Goal: Information Seeking & Learning: Find specific fact

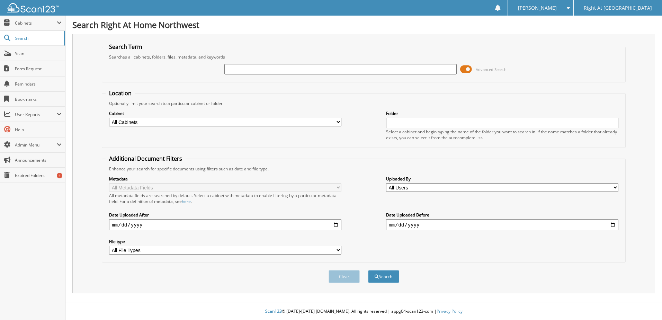
drag, startPoint x: 262, startPoint y: 69, endPoint x: 266, endPoint y: 67, distance: 4.8
click at [262, 68] on input "text" at bounding box center [340, 69] width 232 height 10
type input "Hargrove"
click at [385, 273] on button "Search" at bounding box center [383, 276] width 31 height 13
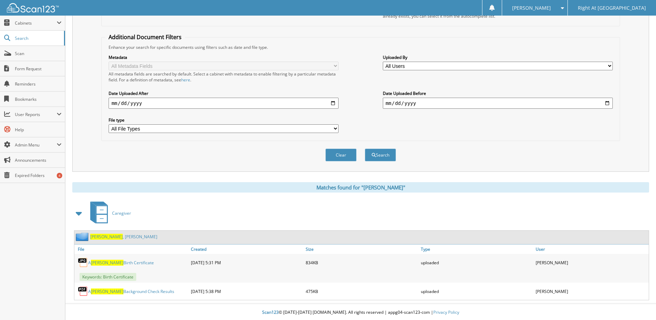
scroll to position [123, 0]
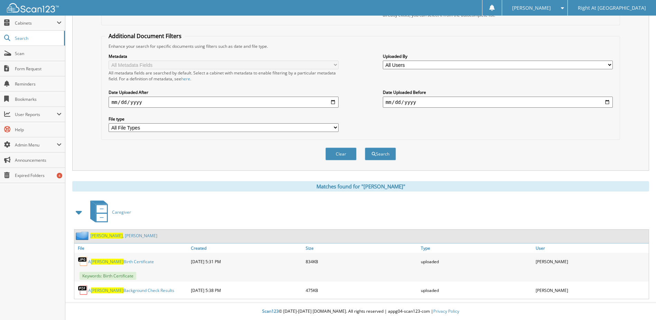
click at [109, 234] on link "Hargrove , Aaliyah" at bounding box center [123, 236] width 67 height 6
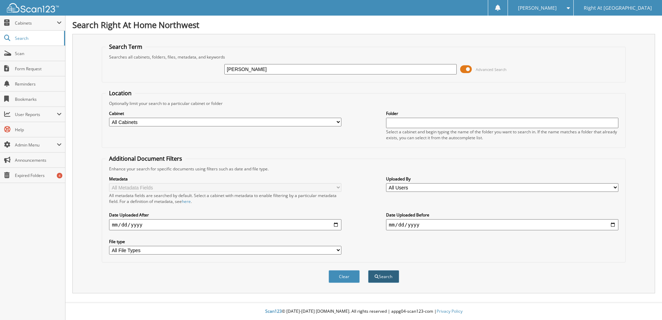
type input "yarbrough"
click at [391, 276] on button "Search" at bounding box center [383, 276] width 31 height 13
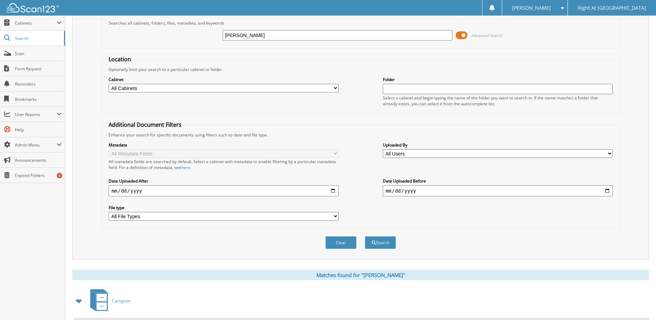
scroll to position [67, 0]
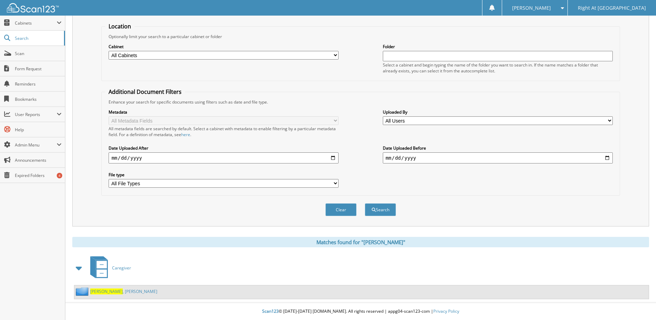
click at [111, 293] on link "[PERSON_NAME]" at bounding box center [123, 291] width 67 height 6
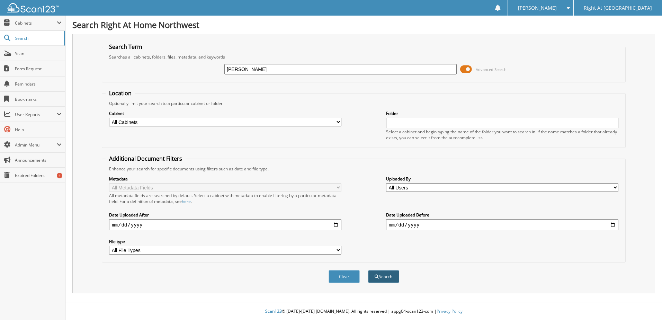
type input "[PERSON_NAME]"
click at [378, 276] on span "submit" at bounding box center [376, 276] width 4 height 4
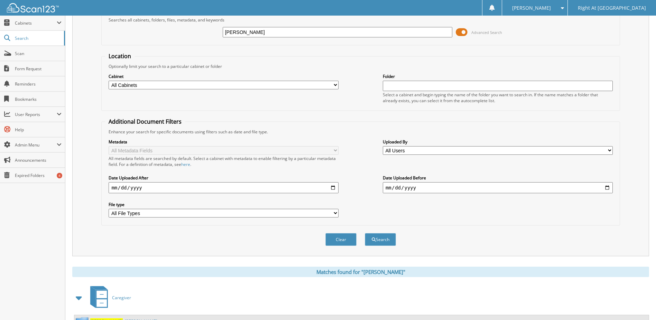
scroll to position [67, 0]
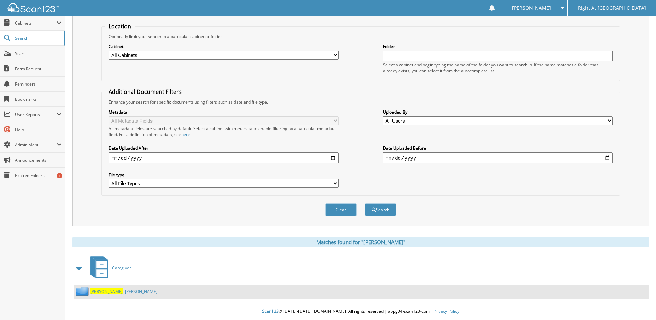
drag, startPoint x: 111, startPoint y: 292, endPoint x: 201, endPoint y: 276, distance: 91.3
click at [111, 292] on link "Hickey , Caitlyn" at bounding box center [123, 291] width 67 height 6
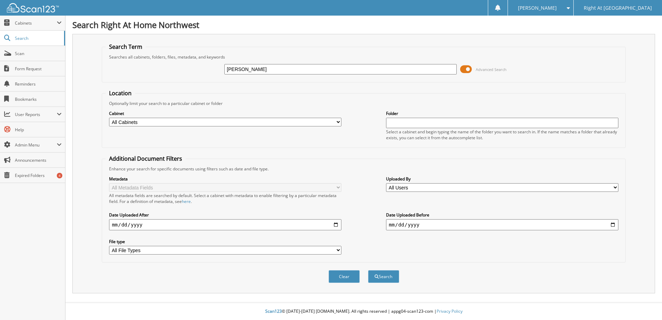
type input "[PERSON_NAME]"
click at [371, 91] on fieldset "Location Optionally limit your search to a particular cabinet or folder Cabinet…" at bounding box center [364, 118] width 524 height 58
click at [376, 280] on button "Search" at bounding box center [383, 276] width 31 height 13
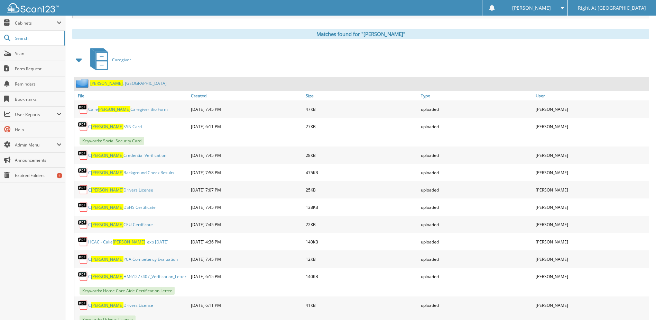
scroll to position [277, 0]
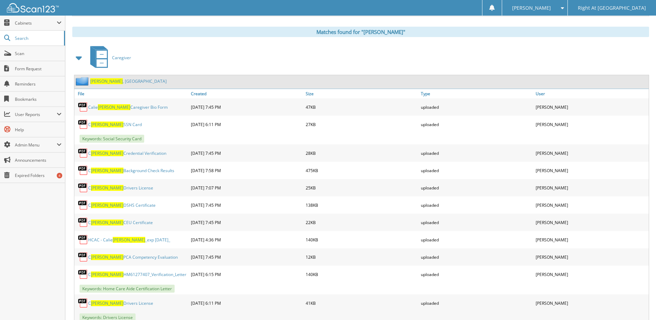
click at [109, 79] on link "[PERSON_NAME][GEOGRAPHIC_DATA]" at bounding box center [128, 81] width 76 height 6
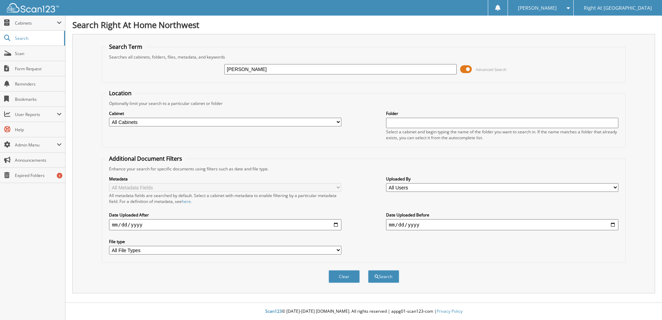
type input "fiore"
click at [377, 89] on fieldset "Location Optionally limit your search to a particular cabinet or folder Cabinet…" at bounding box center [364, 118] width 524 height 58
click at [389, 274] on button "Search" at bounding box center [383, 276] width 31 height 13
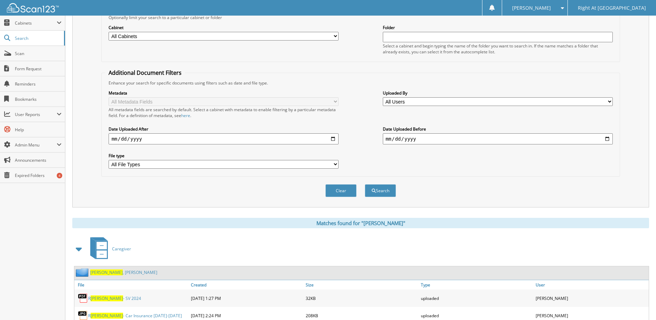
scroll to position [173, 0]
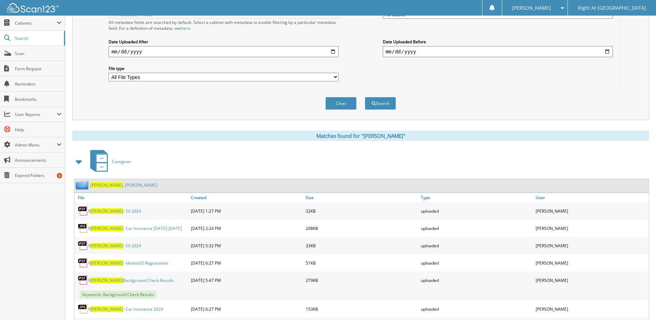
click at [97, 184] on span "Fiore" at bounding box center [106, 185] width 33 height 6
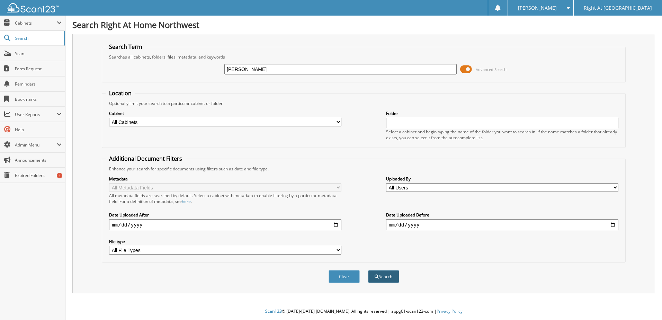
type input "hanson"
click at [377, 275] on span "submit" at bounding box center [376, 276] width 4 height 4
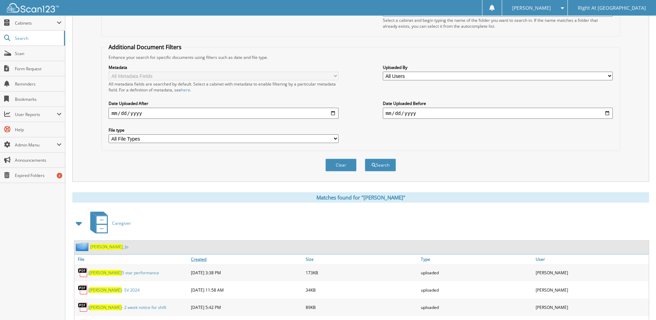
scroll to position [138, 0]
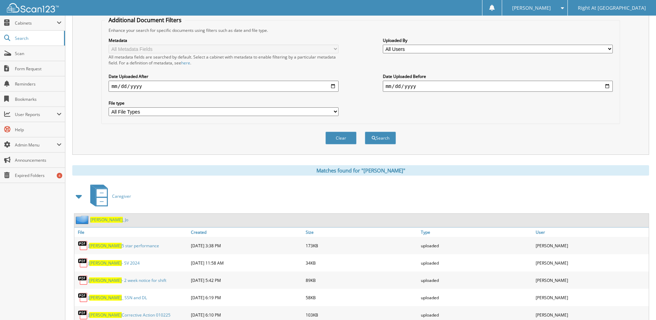
click at [107, 219] on link "Hanson , Jo" at bounding box center [109, 220] width 38 height 6
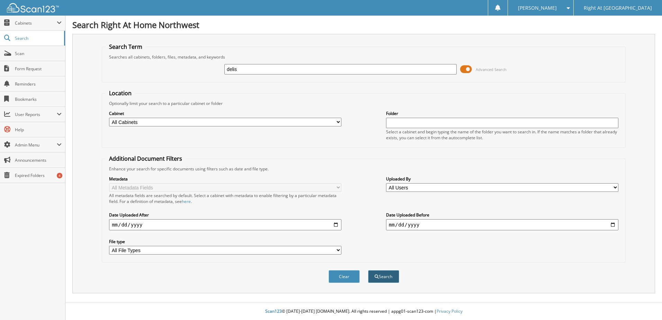
type input "delis"
click at [385, 278] on button "Search" at bounding box center [383, 276] width 31 height 13
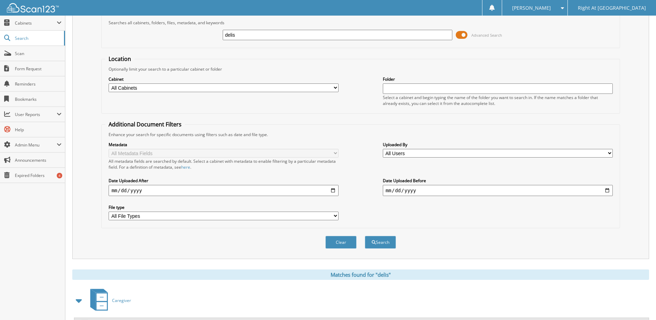
scroll to position [67, 0]
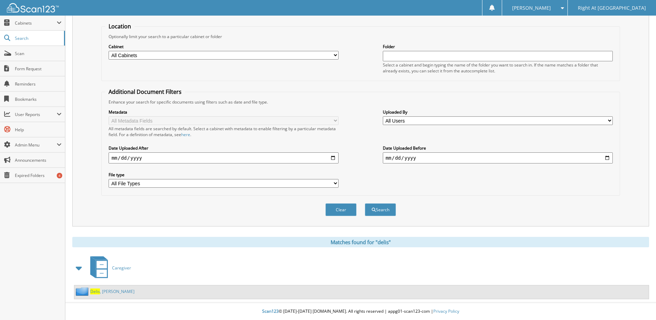
click at [94, 292] on span "Delis" at bounding box center [95, 291] width 10 height 6
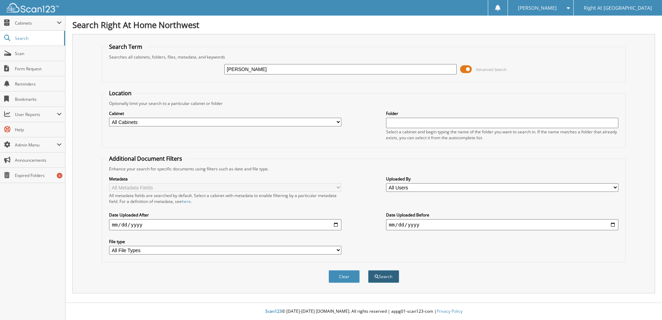
type input "[PERSON_NAME]"
click at [388, 278] on button "Search" at bounding box center [383, 276] width 31 height 13
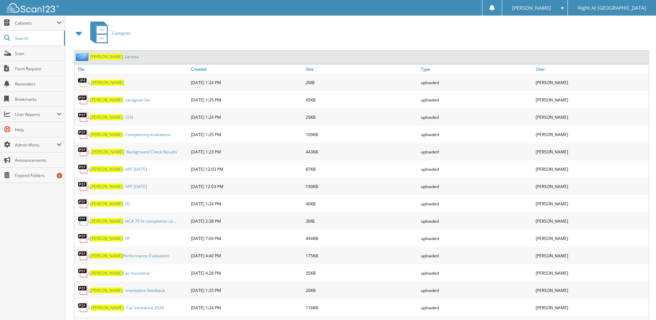
scroll to position [311, 0]
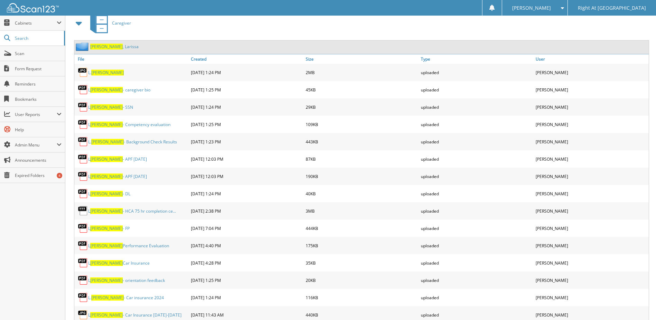
click at [113, 47] on link "[PERSON_NAME][GEOGRAPHIC_DATA]" at bounding box center [114, 47] width 48 height 6
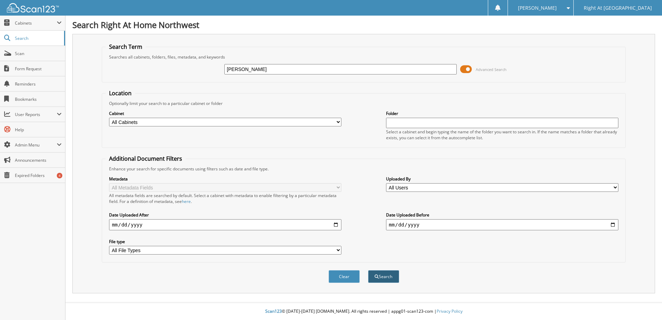
type input "[PERSON_NAME]"
click at [389, 278] on button "Search" at bounding box center [383, 276] width 31 height 13
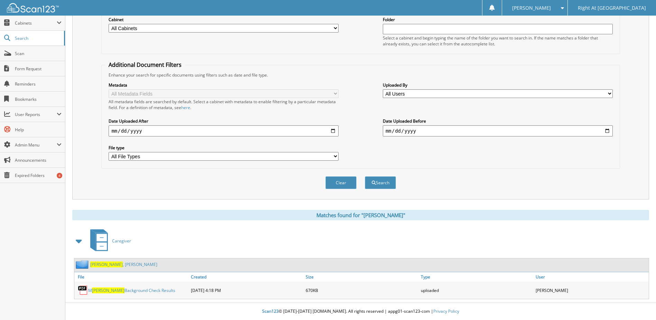
scroll to position [94, 0]
click at [107, 263] on link "Aldridge , Melissa" at bounding box center [123, 264] width 67 height 6
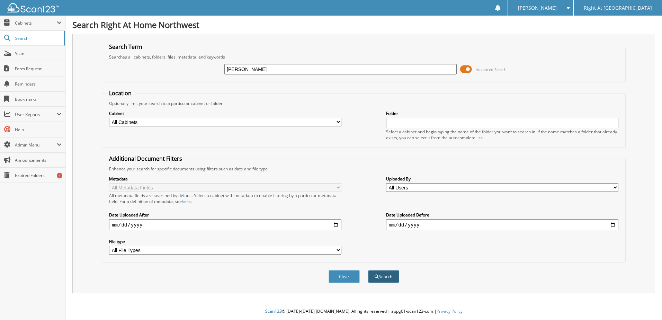
type input "[PERSON_NAME]"
click at [383, 273] on button "Search" at bounding box center [383, 276] width 31 height 13
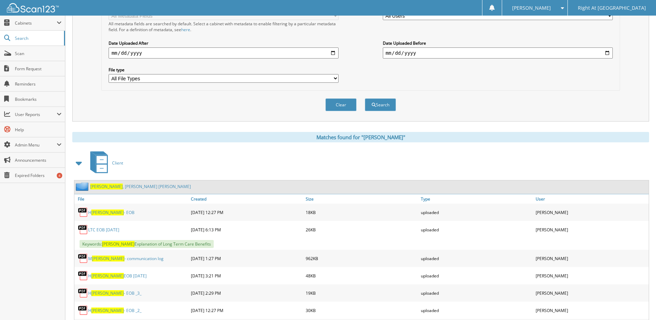
scroll to position [173, 0]
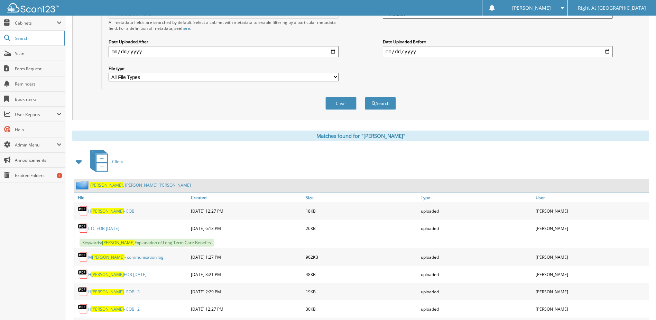
click at [102, 185] on span "[PERSON_NAME]" at bounding box center [106, 185] width 33 height 6
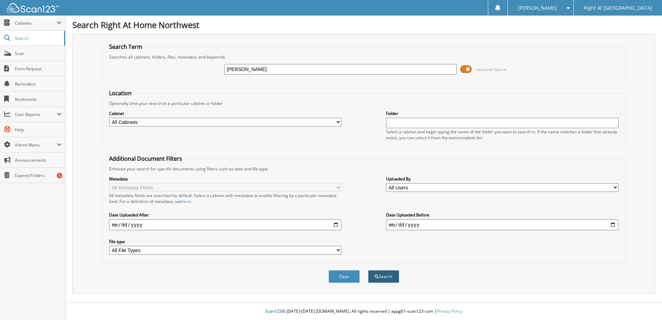
type input "pedlow"
click at [377, 273] on button "Search" at bounding box center [383, 276] width 31 height 13
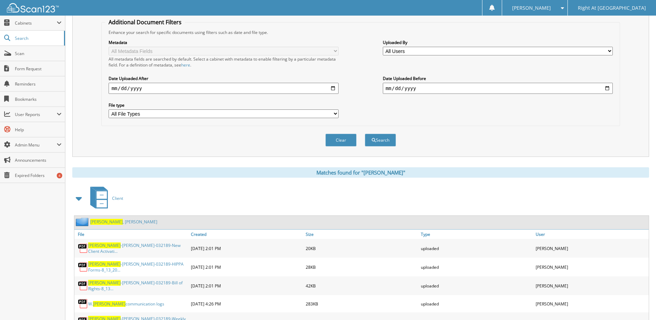
scroll to position [173, 0]
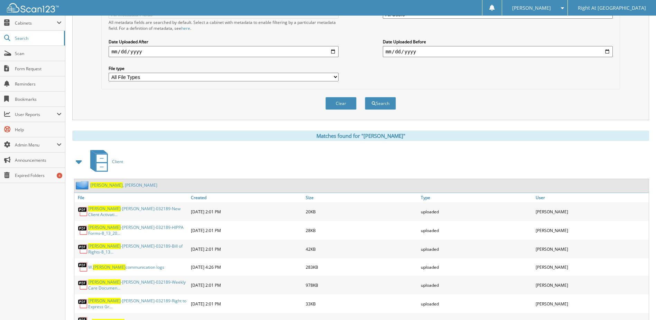
click at [113, 185] on link "Pedlow , Nicholas" at bounding box center [123, 185] width 67 height 6
